Goal: Task Accomplishment & Management: Manage account settings

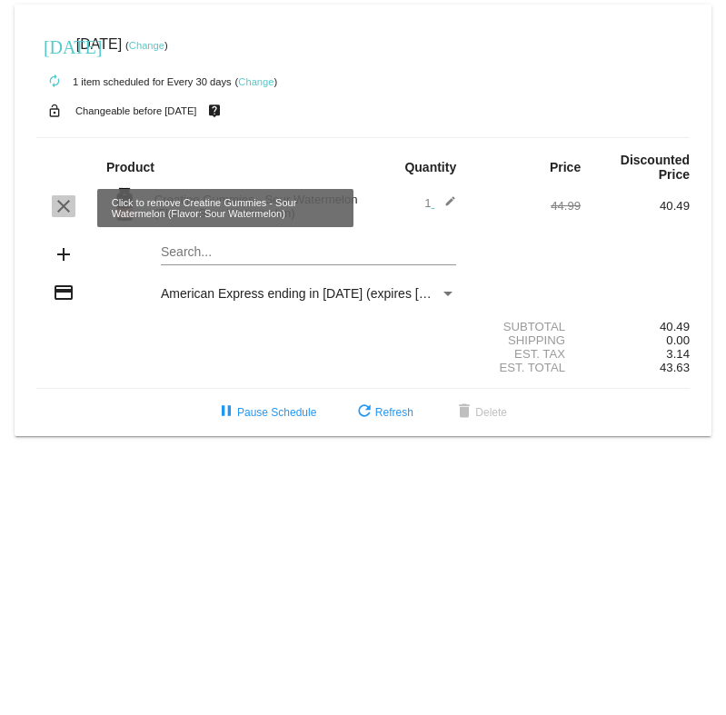
click at [64, 200] on mat-icon "clear" at bounding box center [64, 206] width 22 height 22
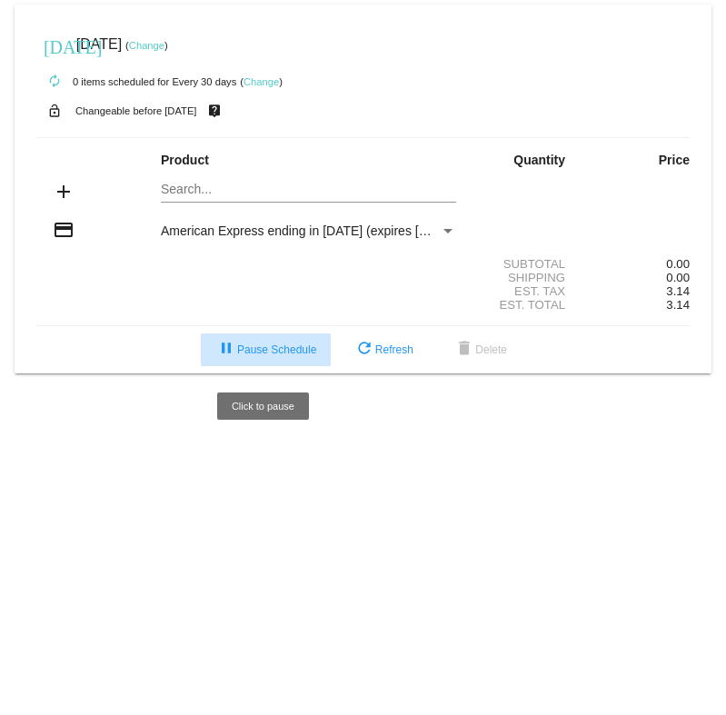
click at [267, 351] on span "pause Pause Schedule" at bounding box center [265, 349] width 101 height 13
click at [295, 353] on span "play_arrow Resume Schedule" at bounding box center [266, 349] width 111 height 13
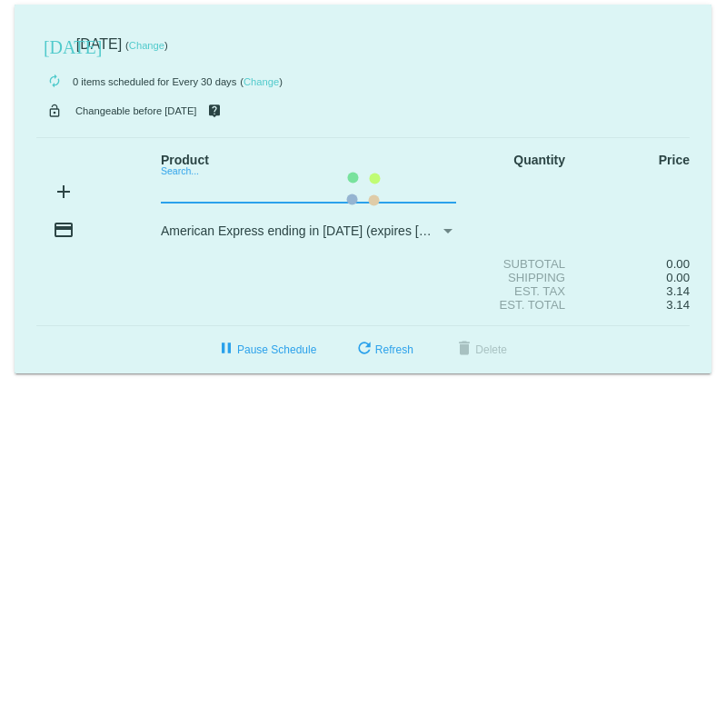
click at [282, 196] on mat-card "[DATE] [DATE] ( Change ) autorenew 0 items scheduled for Every 30 days ( Change…" at bounding box center [363, 189] width 697 height 369
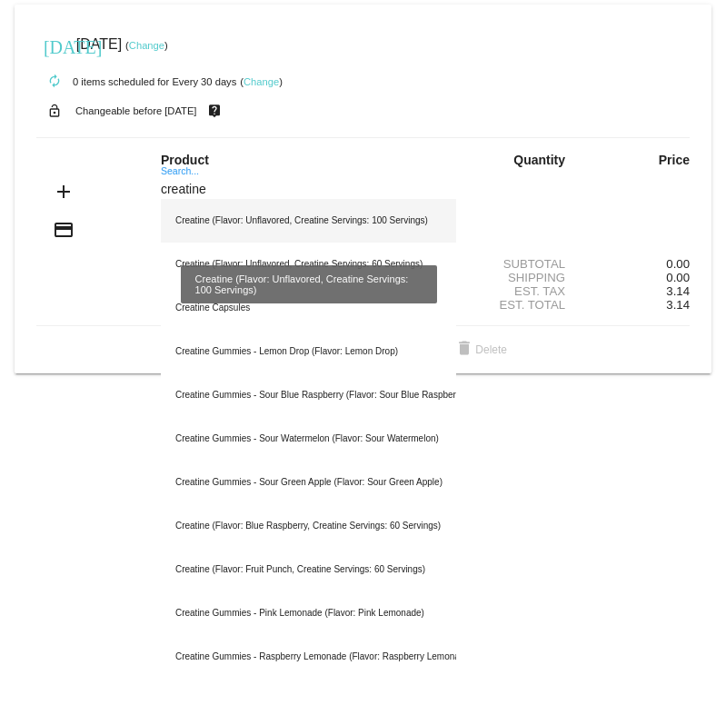
type input "creatine"
click at [344, 226] on div "Creatine (Flavor: Unflavored, Creatine Servings: 100 Servings)" at bounding box center [308, 221] width 295 height 44
